Goal: Task Accomplishment & Management: Use online tool/utility

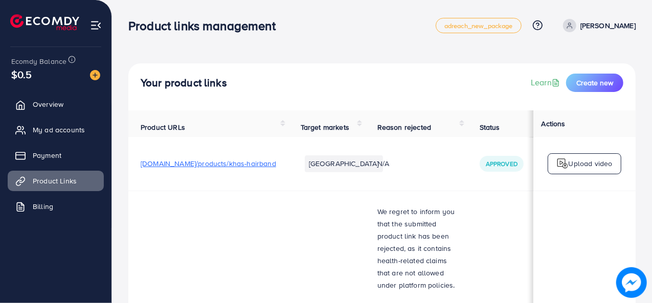
scroll to position [0, 185]
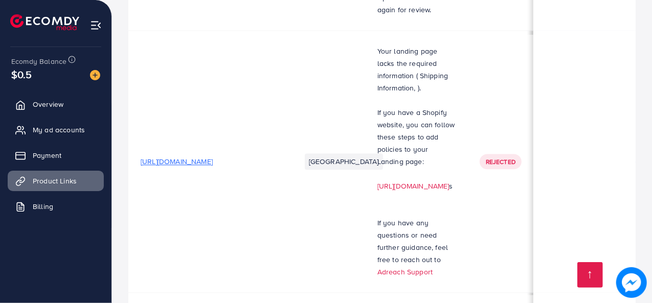
click at [94, 74] on img at bounding box center [95, 75] width 10 height 10
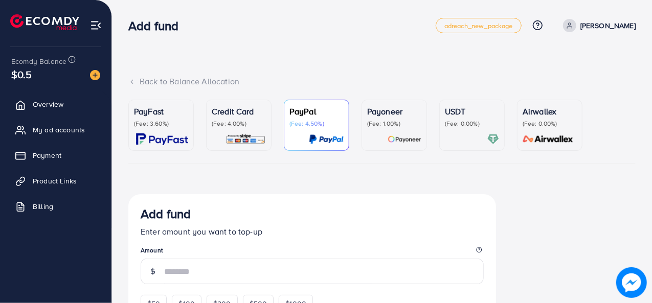
click at [222, 118] on div "Credit Card (Fee: 4.00%)" at bounding box center [239, 116] width 54 height 22
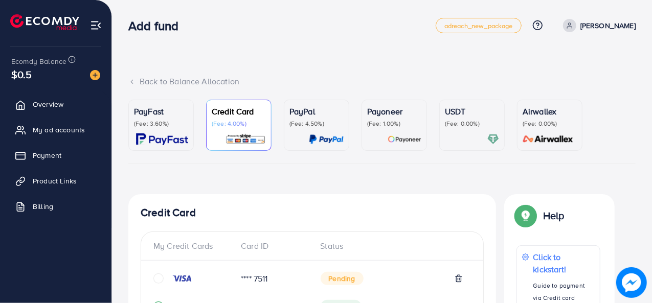
scroll to position [228, 0]
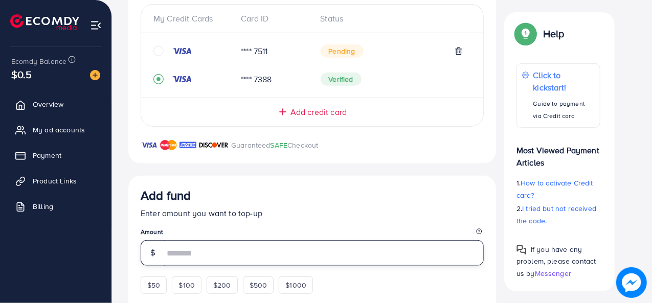
click at [217, 256] on input "number" at bounding box center [324, 253] width 320 height 26
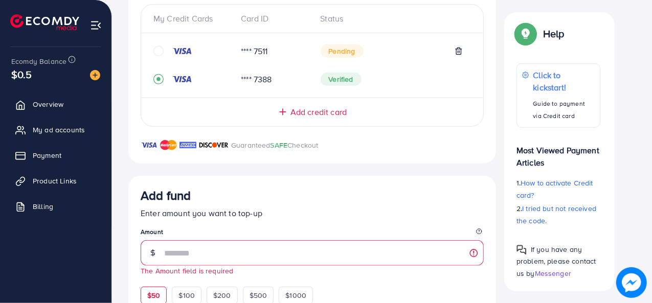
click at [158, 279] on div "Add fund Enter amount you want to top-up Amount The Amount field is required $5…" at bounding box center [312, 246] width 343 height 116
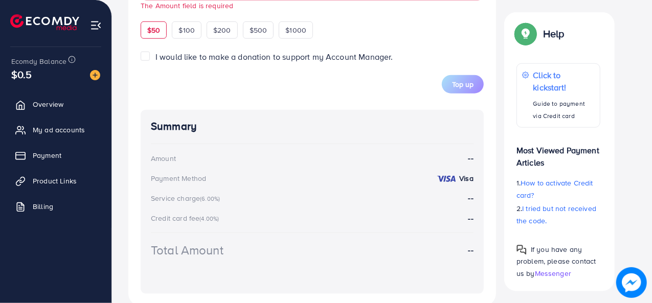
click at [150, 35] on div "$50" at bounding box center [154, 29] width 26 height 17
type input "**"
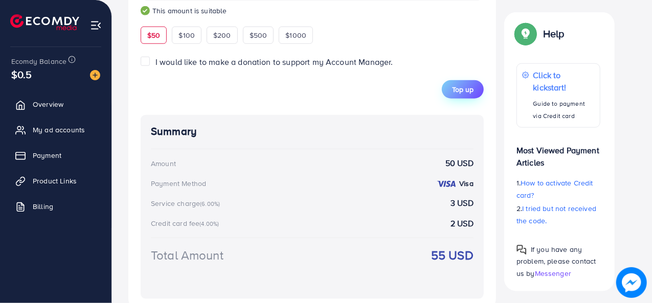
click at [466, 95] on button "Top up" at bounding box center [463, 89] width 42 height 18
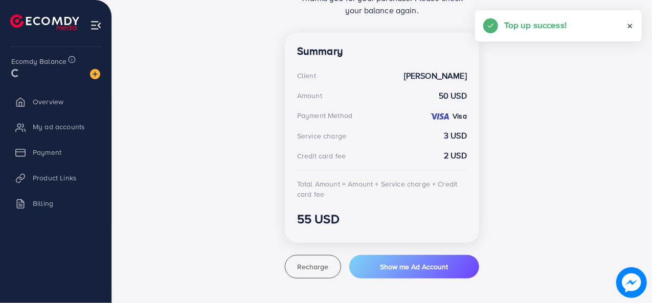
scroll to position [264, 0]
